Goal: Transaction & Acquisition: Download file/media

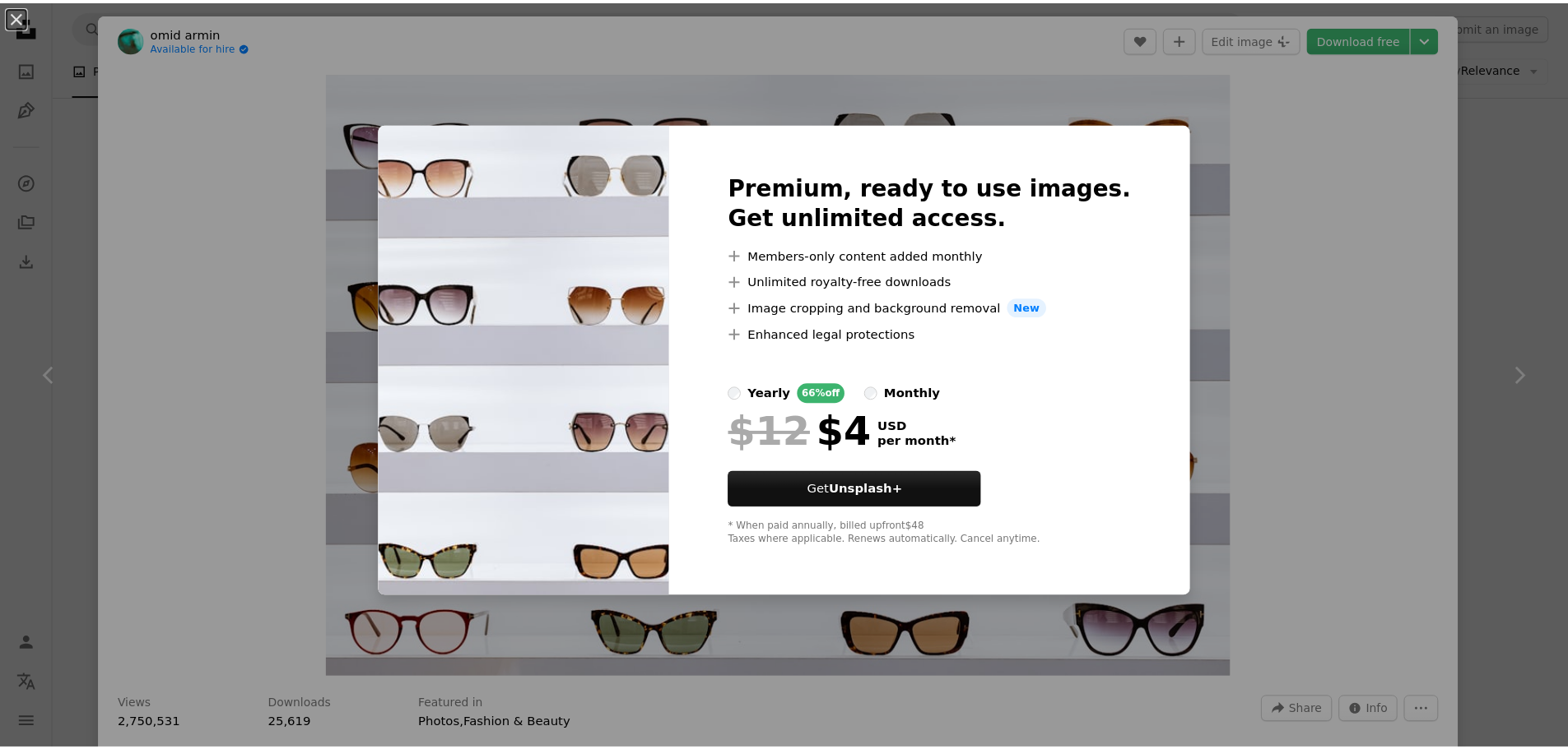
scroll to position [741, 0]
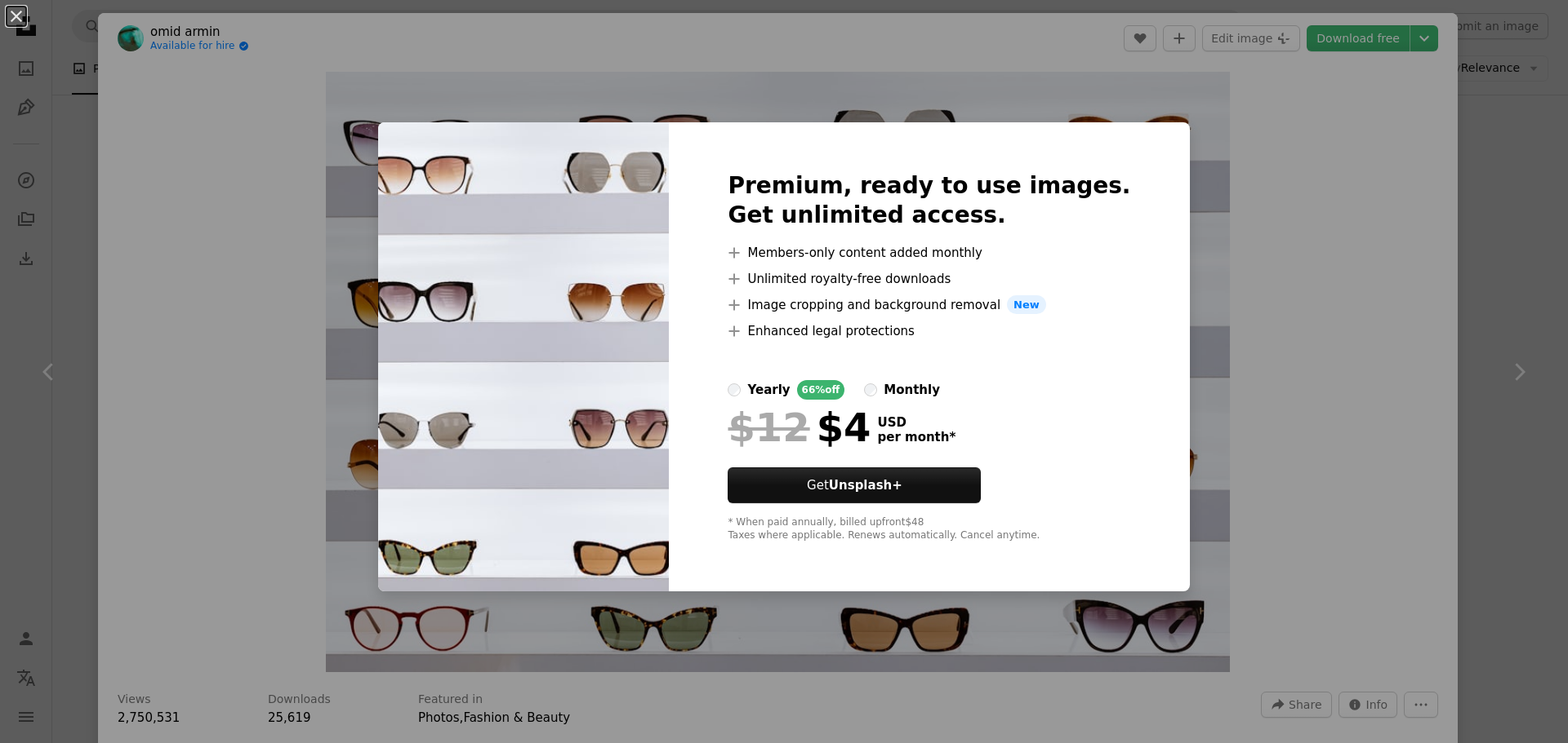
click at [1273, 193] on div "An X shape Premium, ready to use images. Get unlimited access. A plus sign Memb…" at bounding box center [784, 372] width 1568 height 743
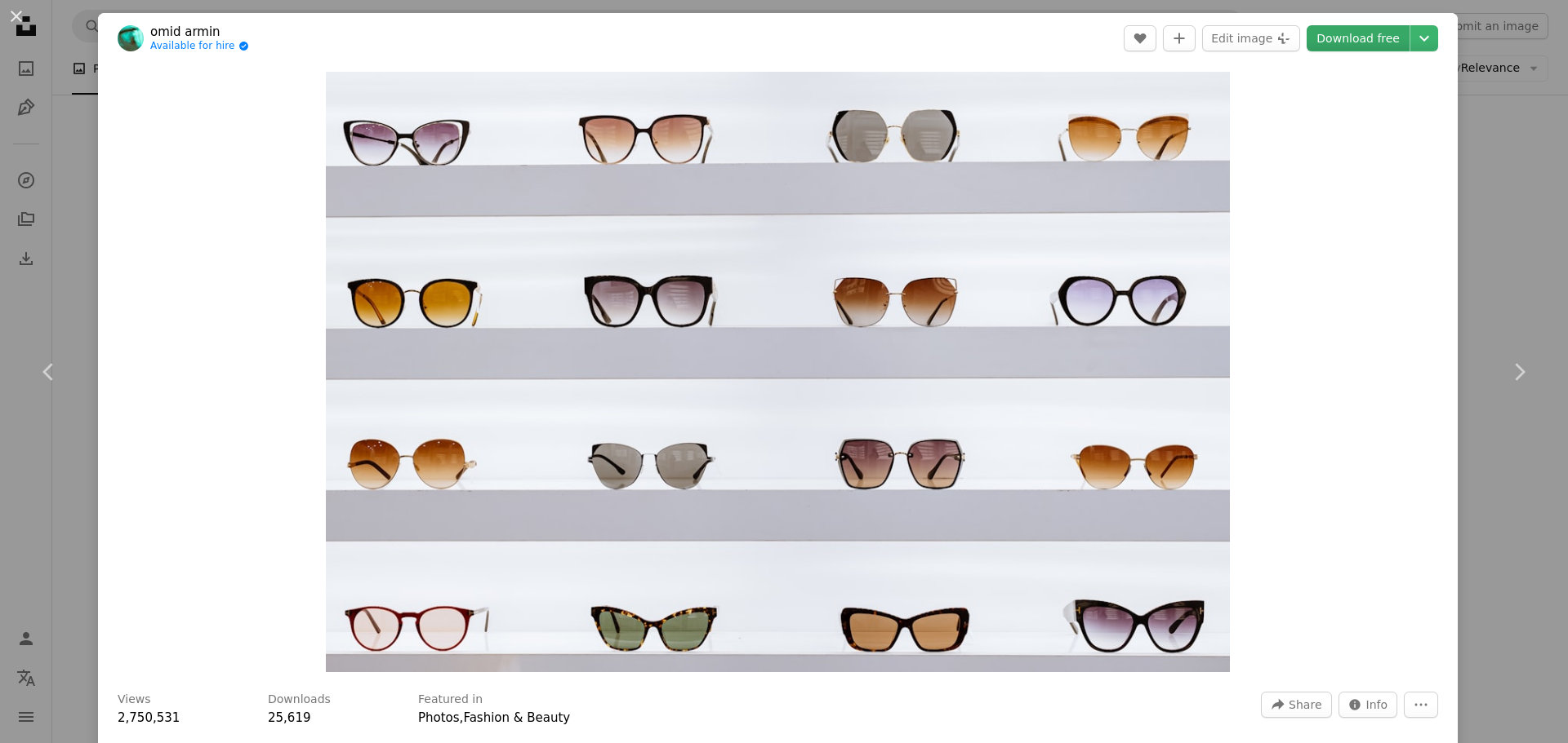
click at [1350, 41] on link "Download free" at bounding box center [1358, 38] width 103 height 26
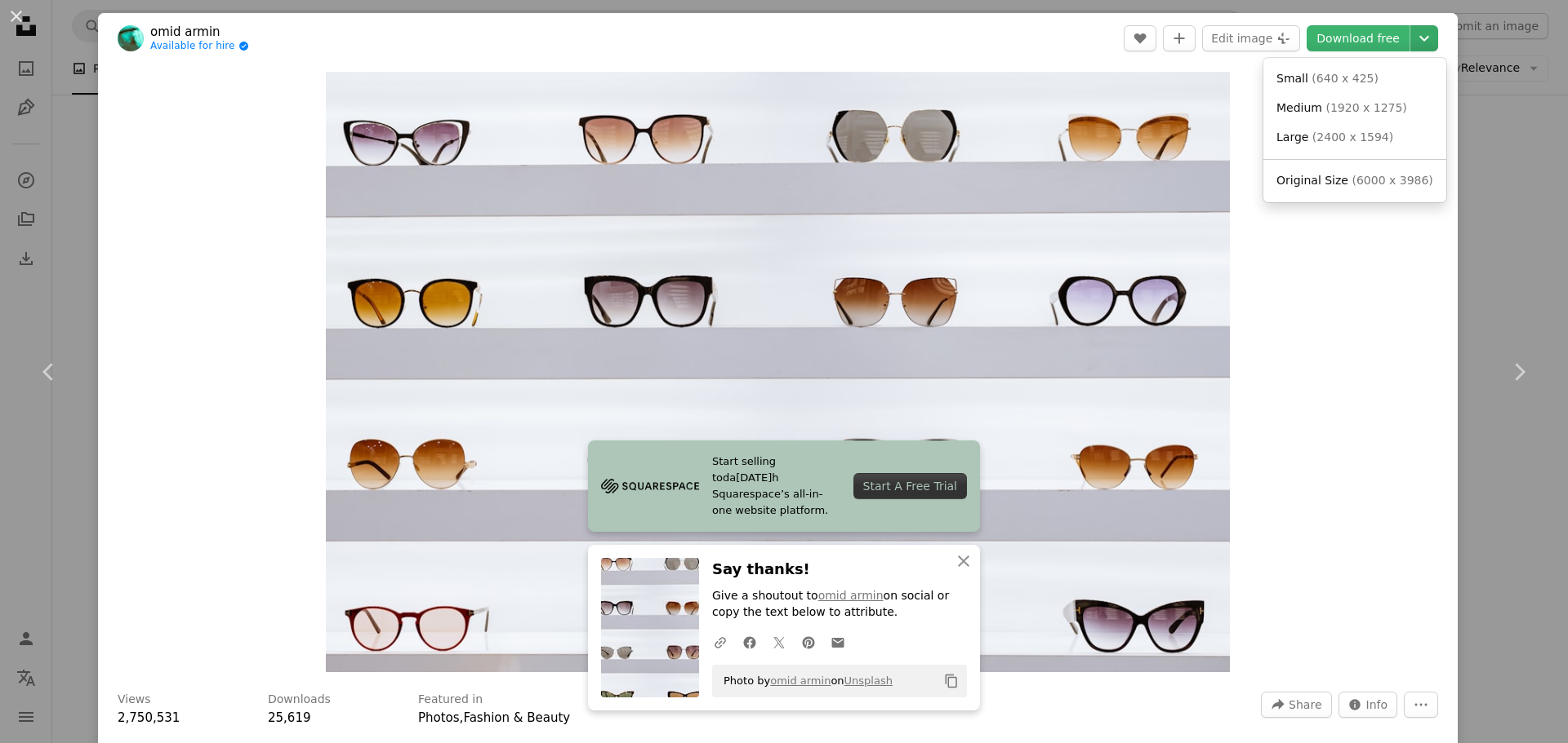
click at [1411, 32] on icon "Chevron down" at bounding box center [1424, 39] width 26 height 20
click at [1370, 108] on span "( 1920 x 1275 )" at bounding box center [1366, 107] width 81 height 13
click at [1499, 124] on div "An X shape Chevron left Chevron right omid armin Available for hire A checkmark…" at bounding box center [784, 372] width 1568 height 743
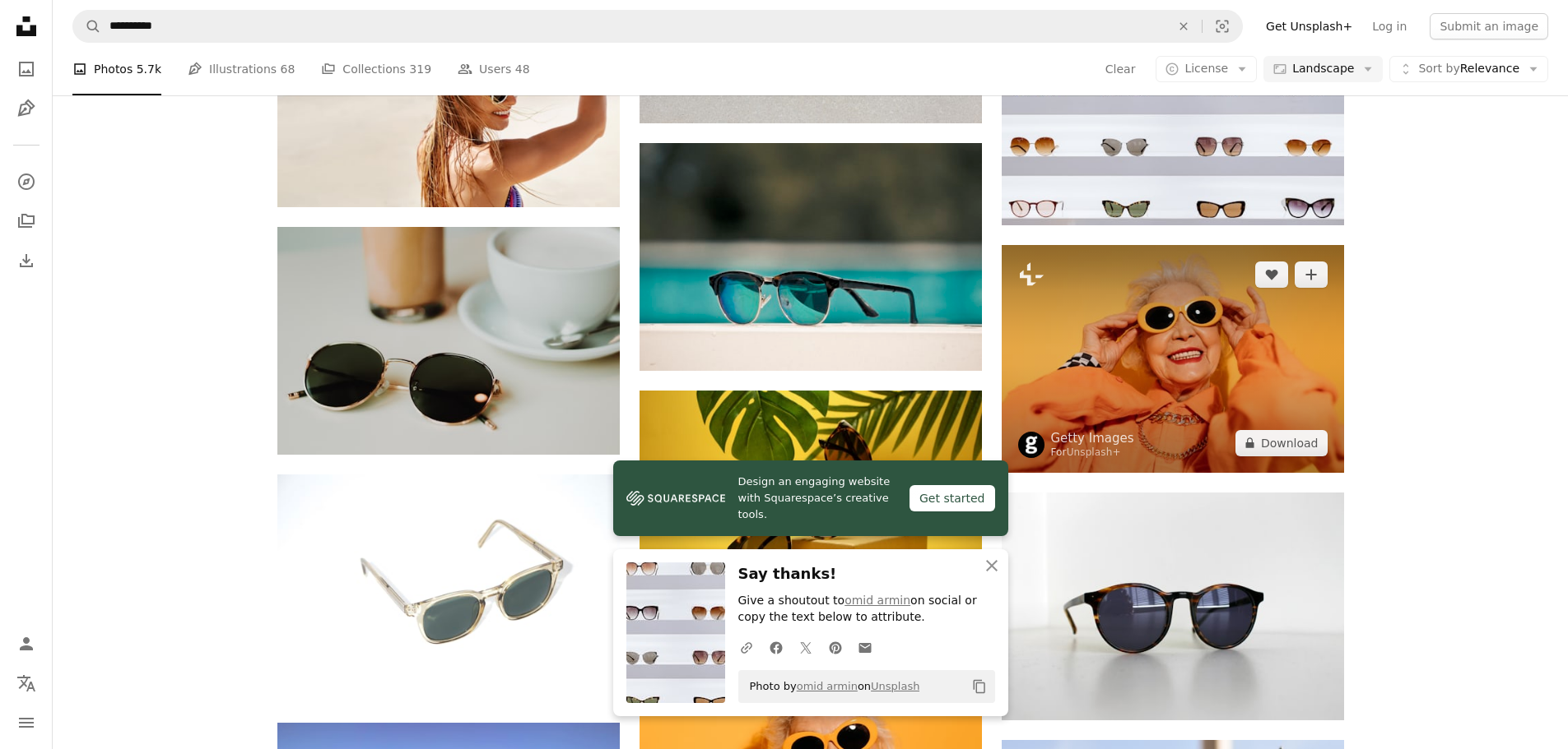
scroll to position [1152, 0]
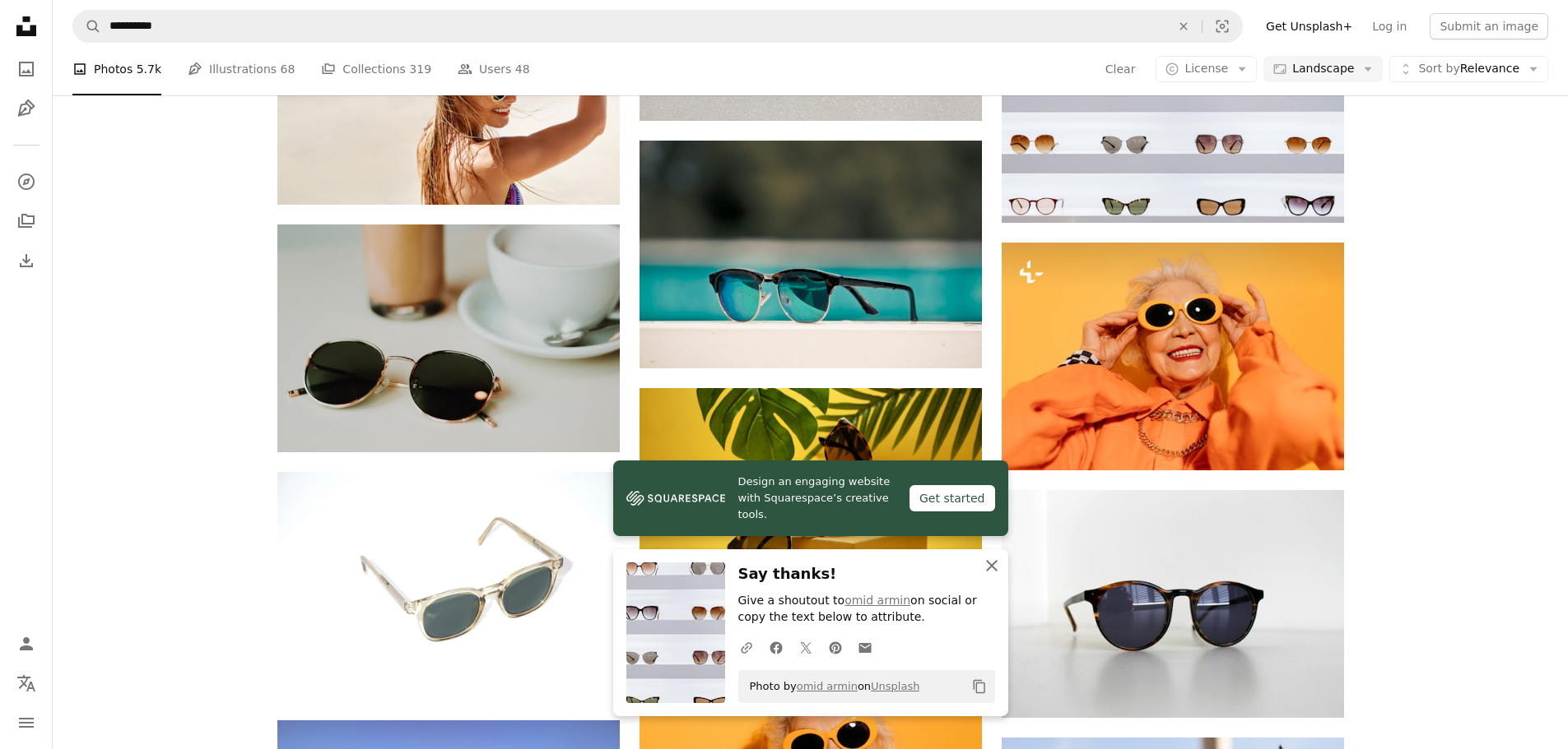
click at [992, 563] on icon "An X shape" at bounding box center [992, 566] width 20 height 20
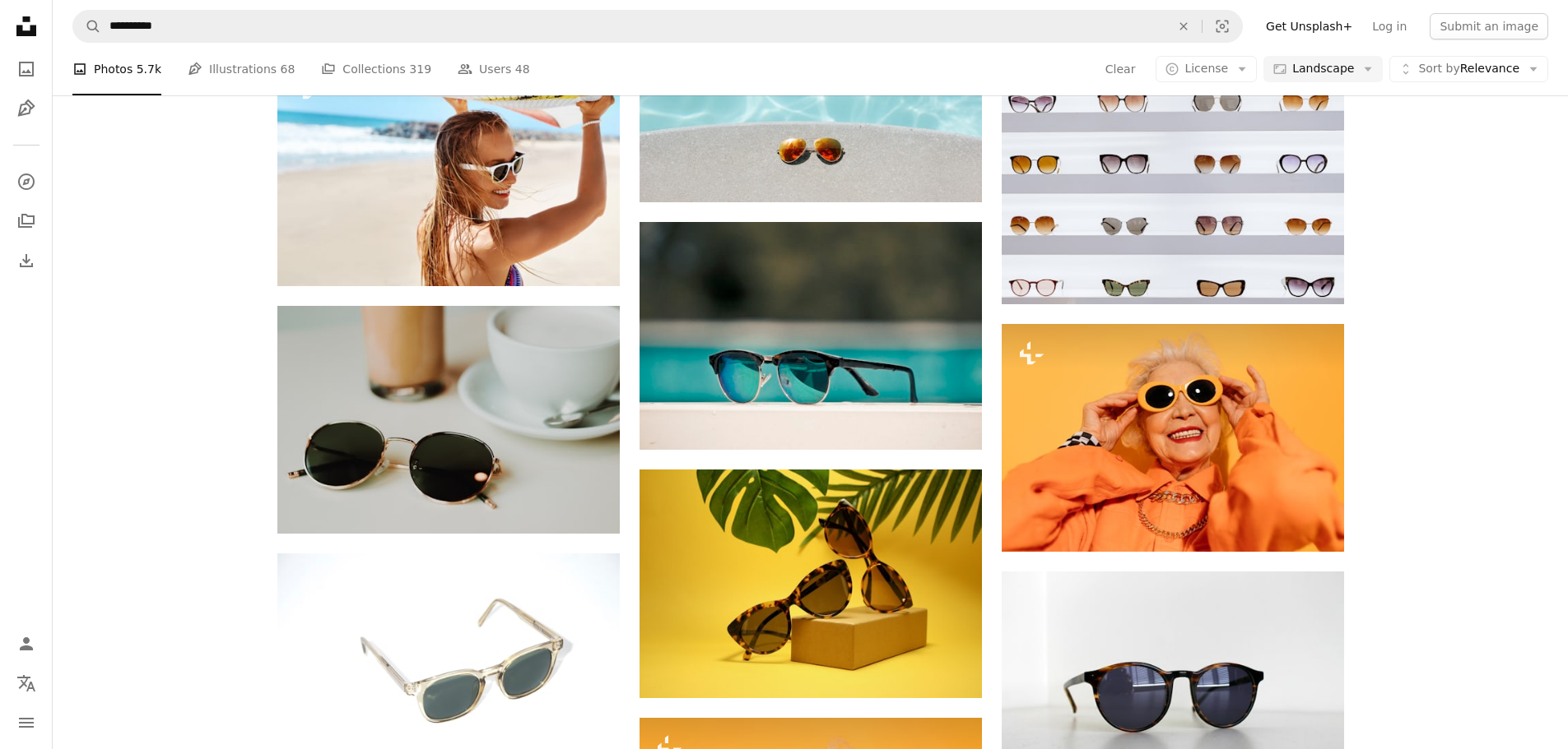
scroll to position [1070, 0]
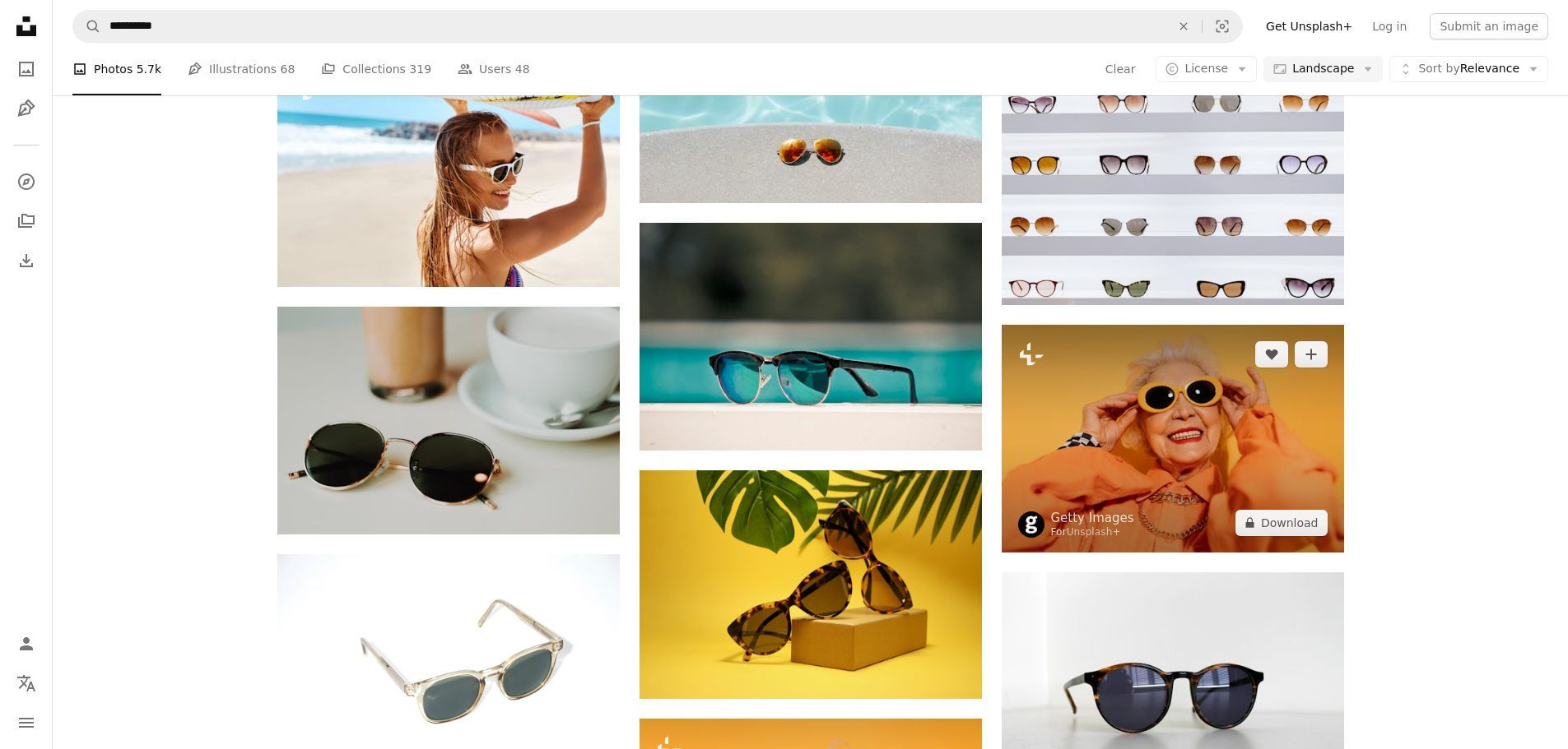
click at [1221, 438] on img at bounding box center [1172, 438] width 342 height 228
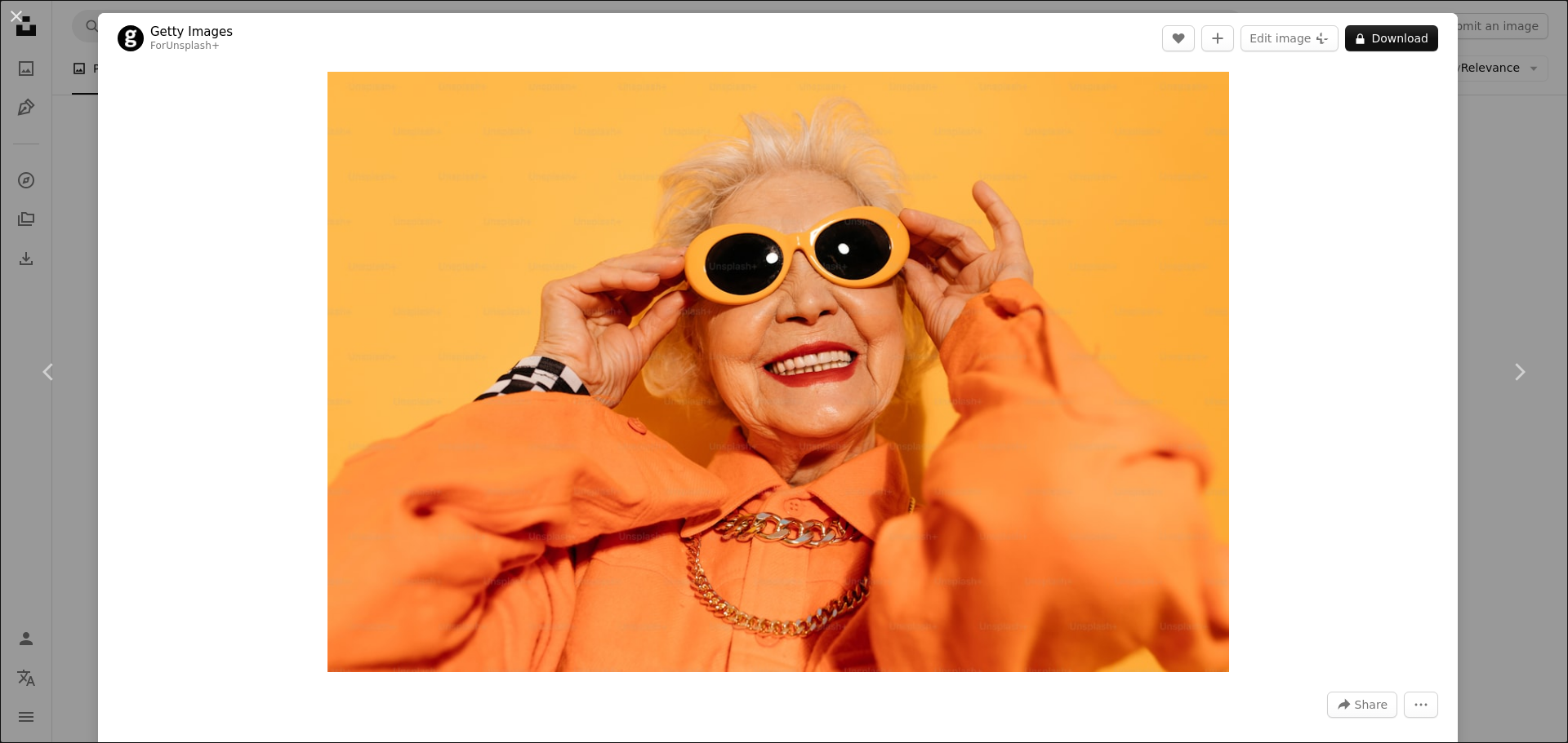
click at [1567, 211] on html "**********" at bounding box center [784, 436] width 1568 height 2995
click at [1535, 240] on div "An X shape Chevron left Chevron right Getty Images For Unsplash+ A heart A plus…" at bounding box center [784, 372] width 1568 height 743
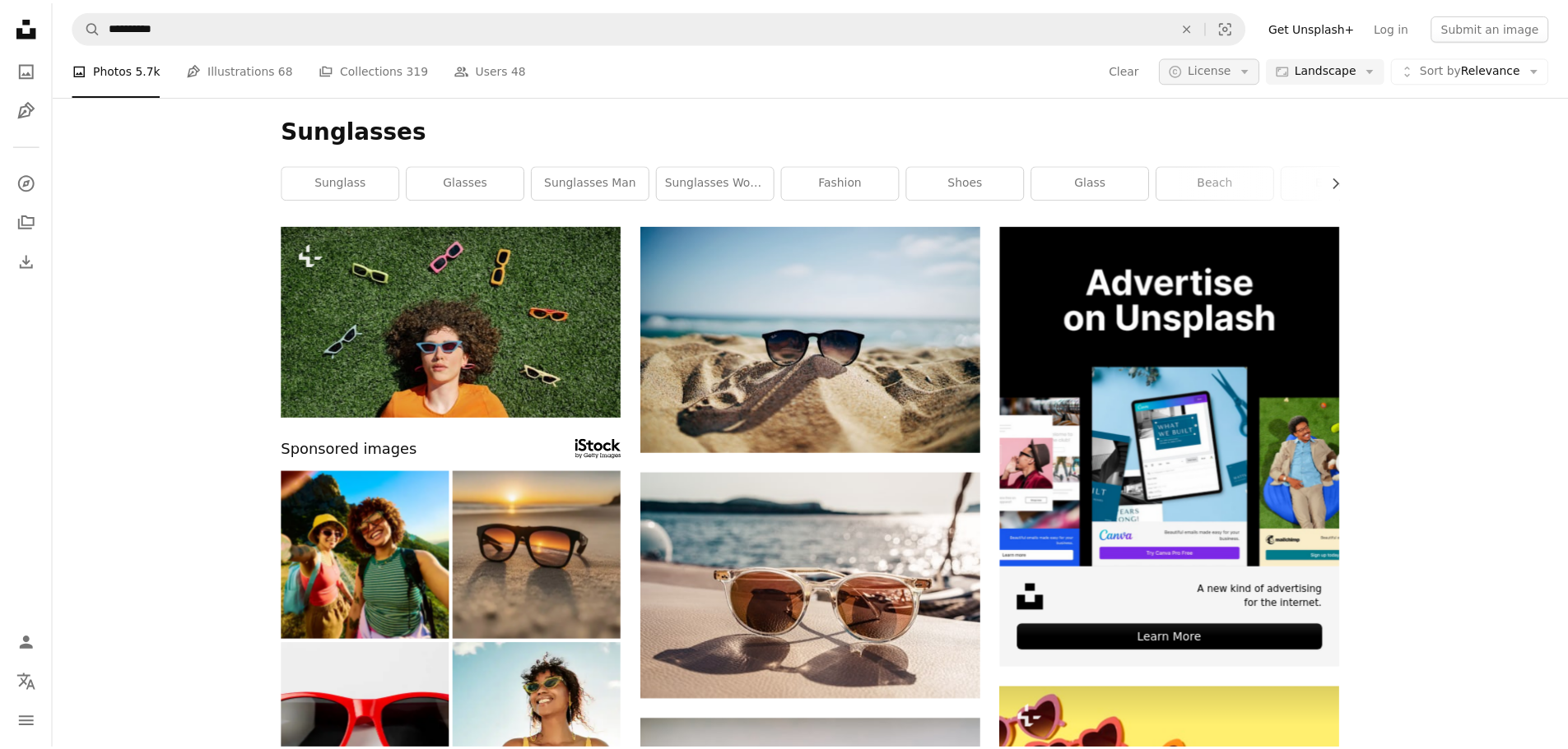
scroll to position [576, 0]
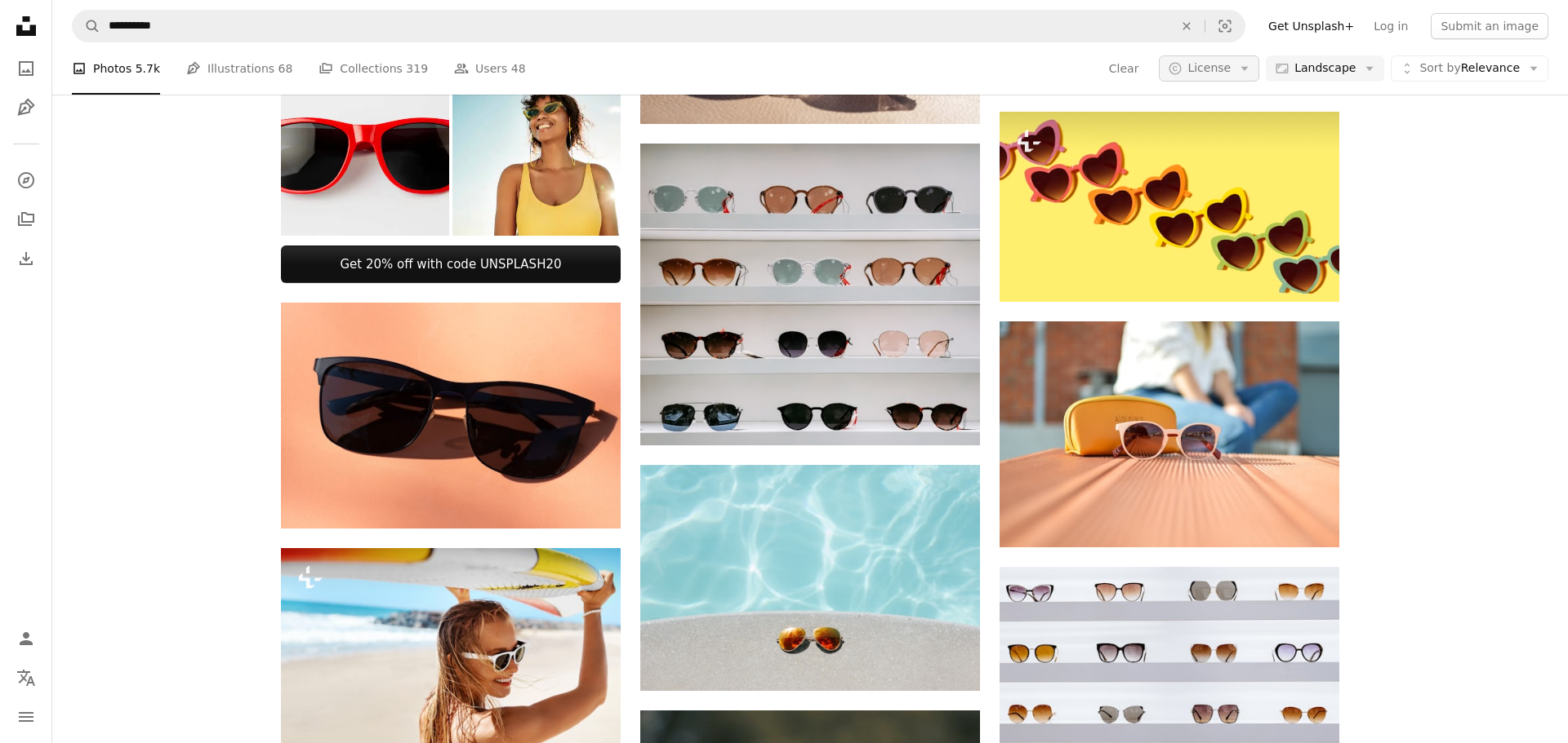
click at [1217, 64] on span "License" at bounding box center [1209, 68] width 43 height 13
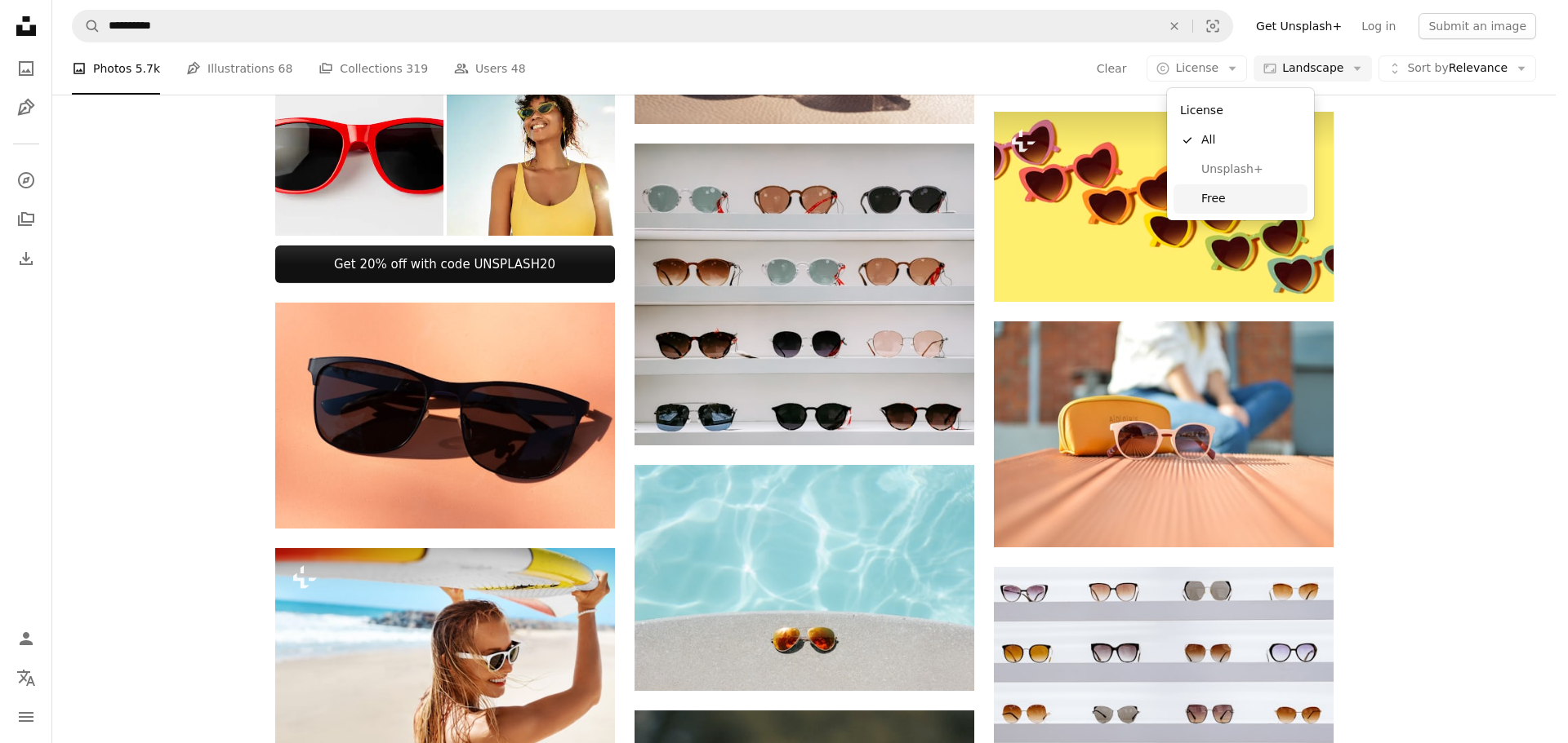
click at [1232, 191] on span "Free" at bounding box center [1250, 199] width 99 height 16
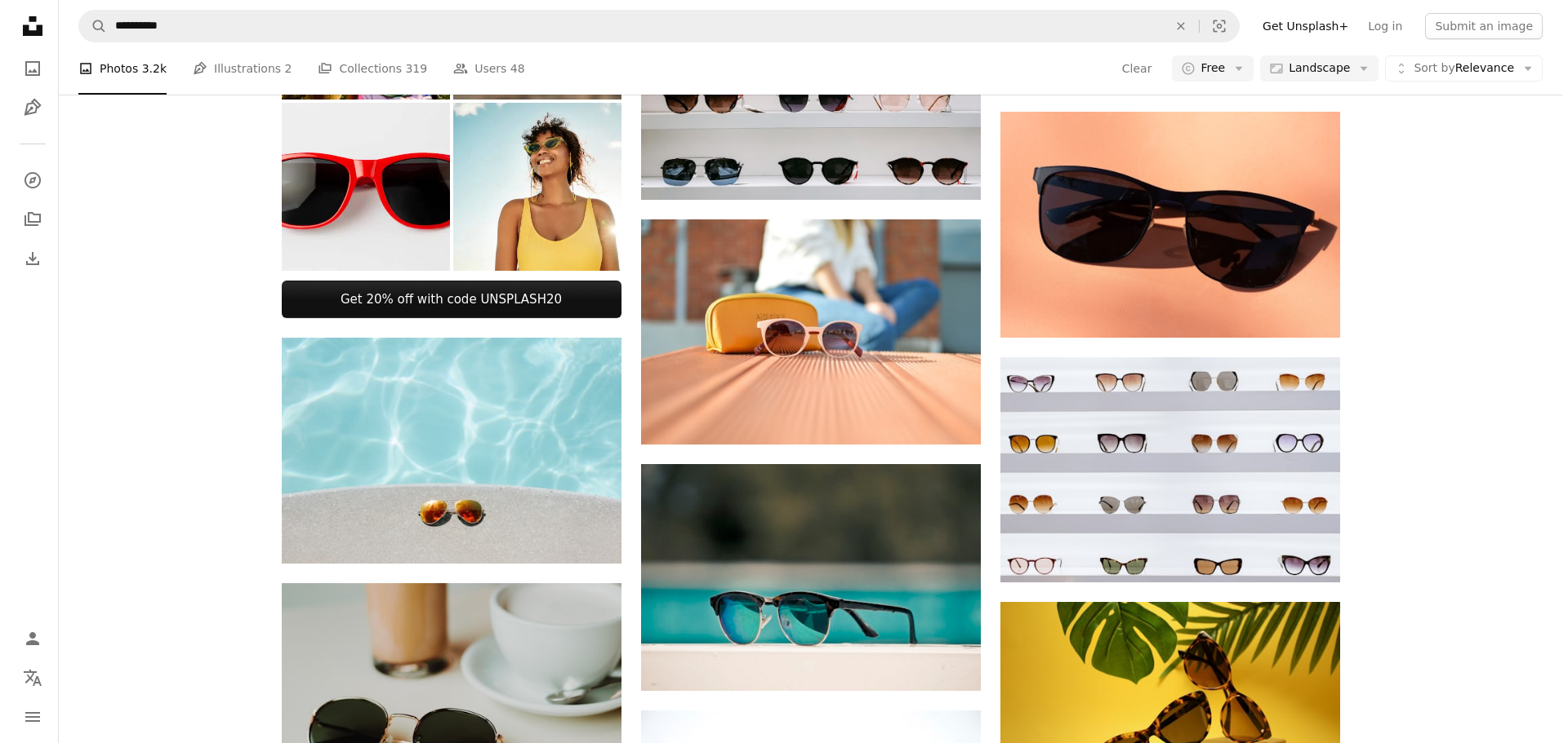
scroll to position [245, 0]
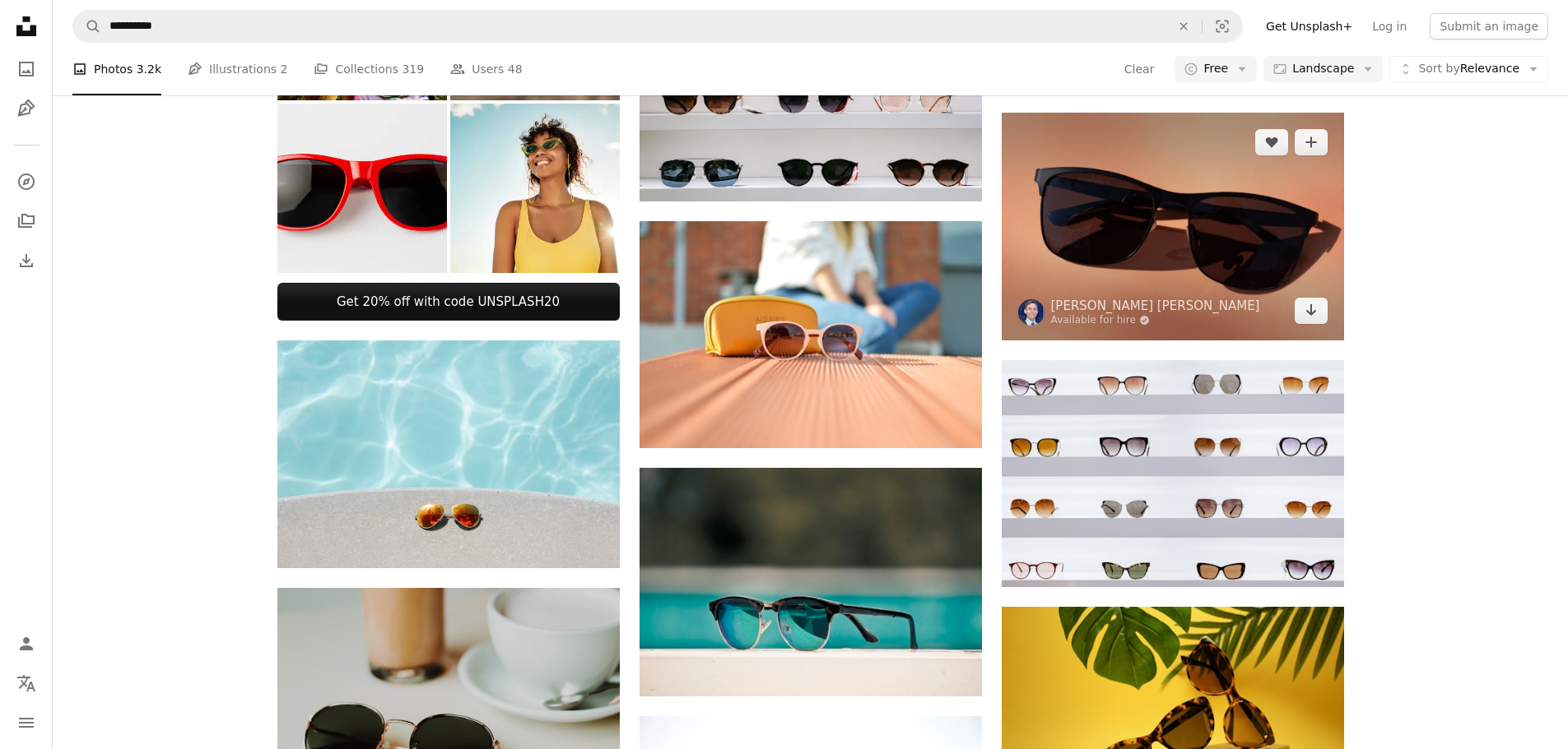
click at [1196, 341] on img at bounding box center [1172, 226] width 342 height 228
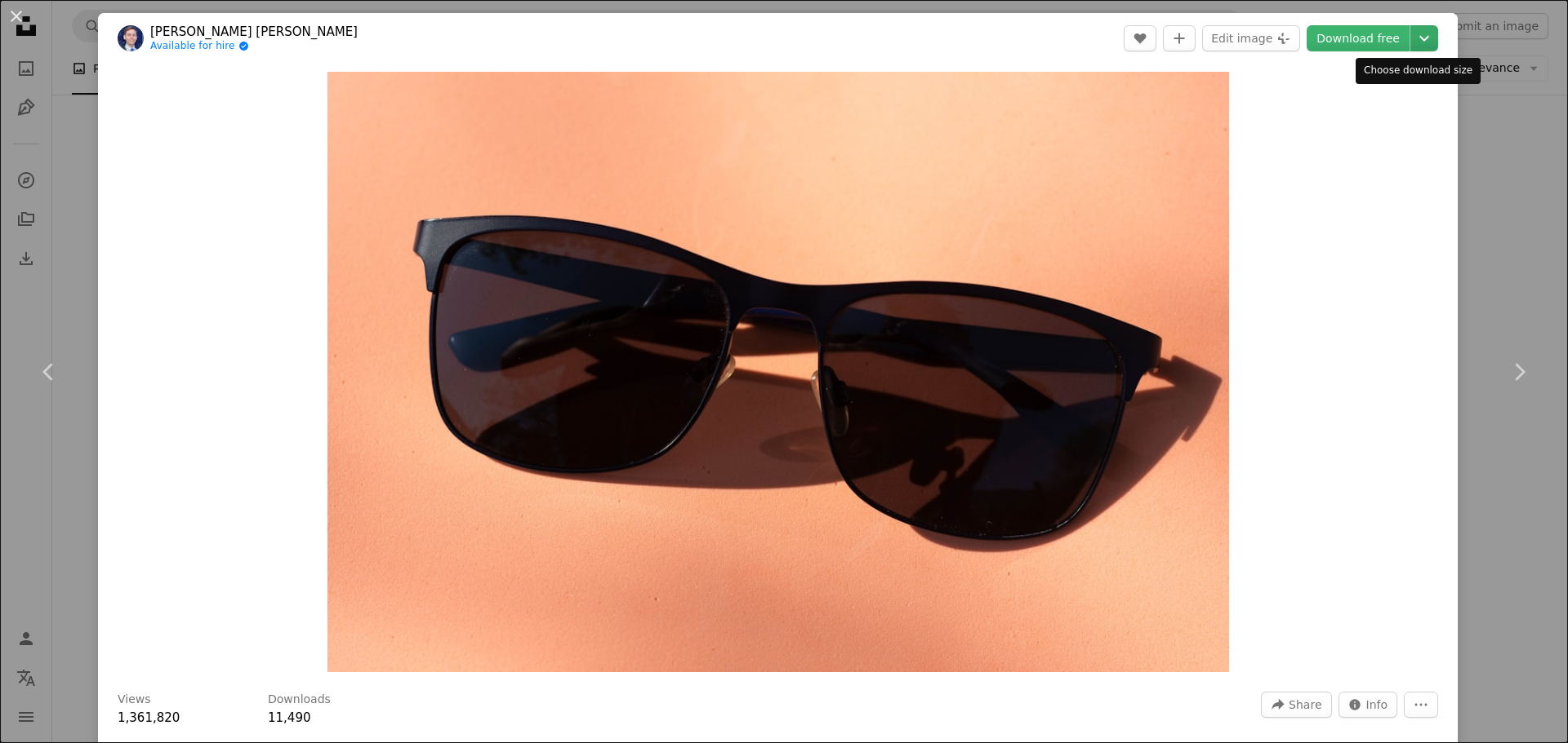
click at [1419, 39] on icon "Choose download size" at bounding box center [1424, 39] width 10 height 5
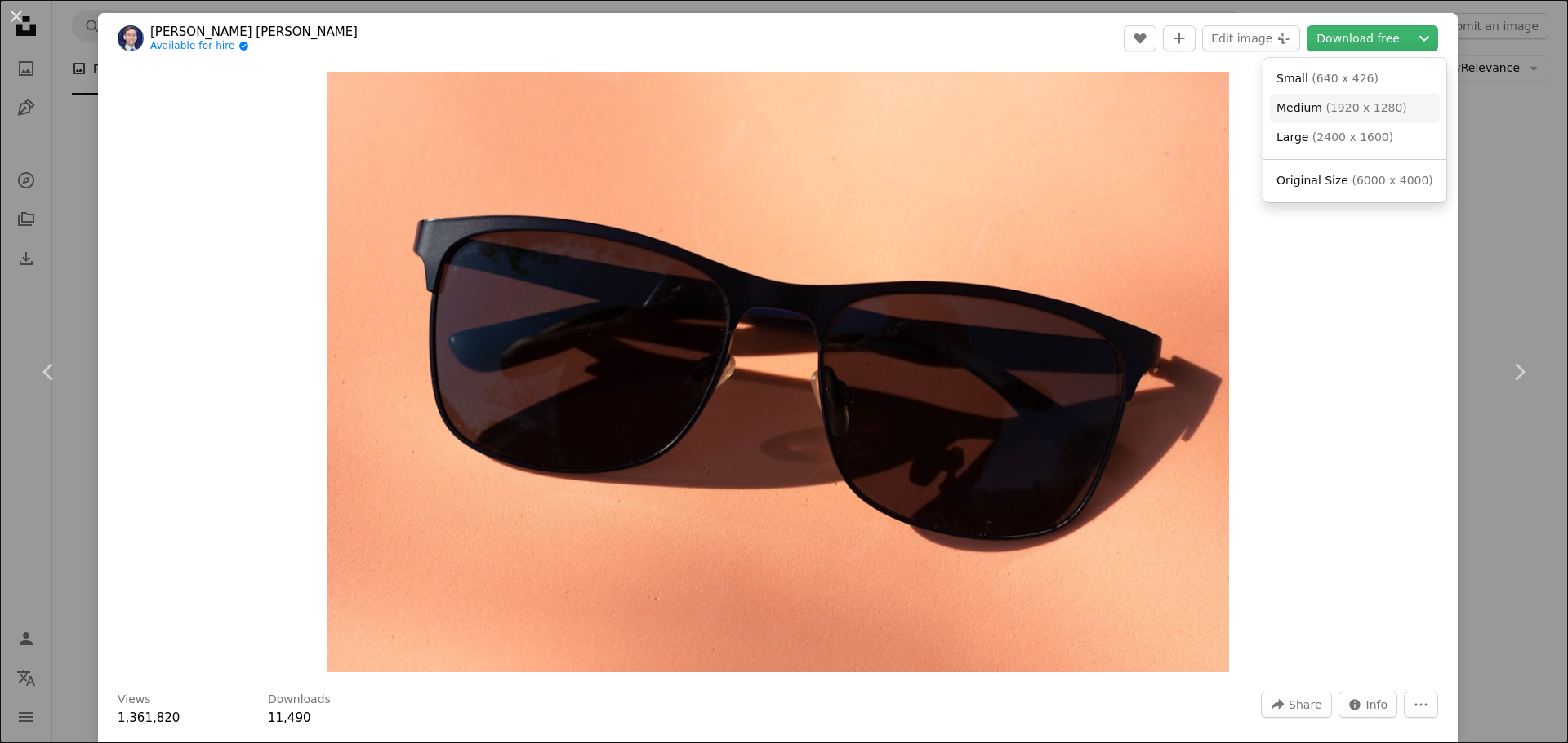
click at [1354, 111] on span "( 1920 x 1280 )" at bounding box center [1366, 107] width 81 height 13
